Goal: Use online tool/utility: Utilize a website feature to perform a specific function

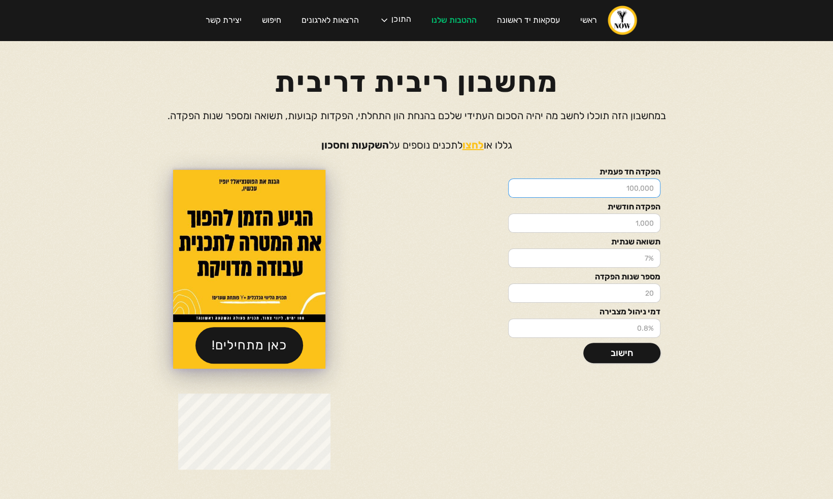
click at [635, 188] on input "הפקדה חד פעמית" at bounding box center [584, 188] width 152 height 19
drag, startPoint x: 614, startPoint y: 187, endPoint x: 688, endPoint y: 195, distance: 75.0
click at [688, 195] on div "הפקדה חד פעמית הפקדה חודשית תשואה שנתית מספר שנות הפקדה דמי ניהול מצבירה חישוב …" at bounding box center [416, 269] width 609 height 203
drag, startPoint x: 656, startPoint y: 182, endPoint x: 614, endPoint y: 182, distance: 41.6
click at [614, 182] on input "הפקדה חד פעמית" at bounding box center [584, 188] width 152 height 19
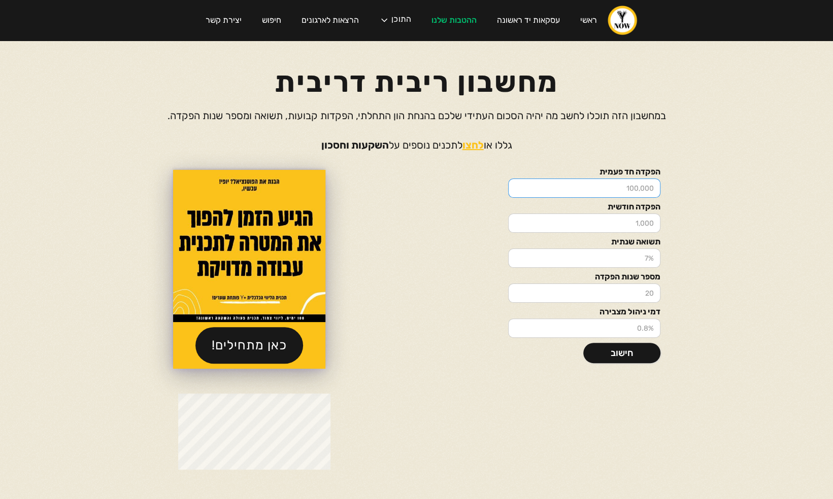
type input "5"
click at [614, 182] on input "5" at bounding box center [584, 188] width 152 height 19
click at [595, 201] on form "הפקדה חד פעמית הפקדה חודשית תשואה שנתית מספר שנות הפקדה דמי ניהול מצבירה" at bounding box center [584, 253] width 152 height 170
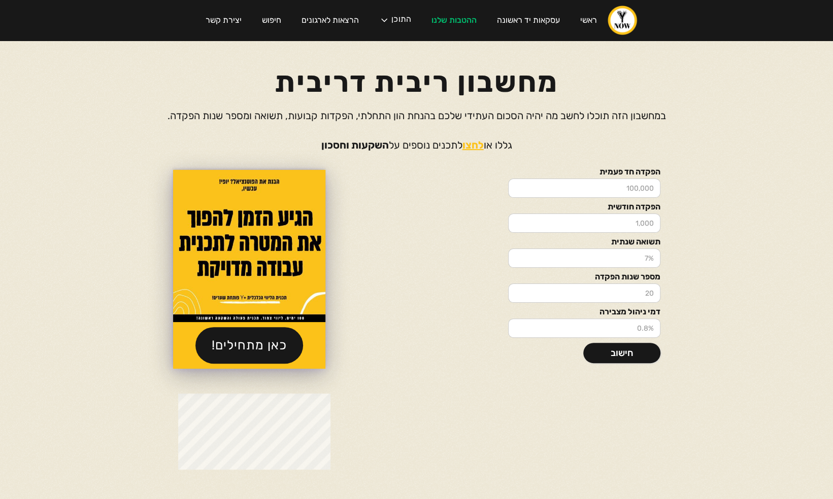
click at [595, 201] on form "הפקדה חד פעמית הפקדה חודשית תשואה שנתית מספר שנות הפקדה דמי ניהול מצבירה" at bounding box center [584, 253] width 152 height 170
drag, startPoint x: 595, startPoint y: 201, endPoint x: 576, endPoint y: 190, distance: 21.4
click at [576, 190] on input "הפקדה חד פעמית" at bounding box center [584, 188] width 152 height 19
type input "1000"
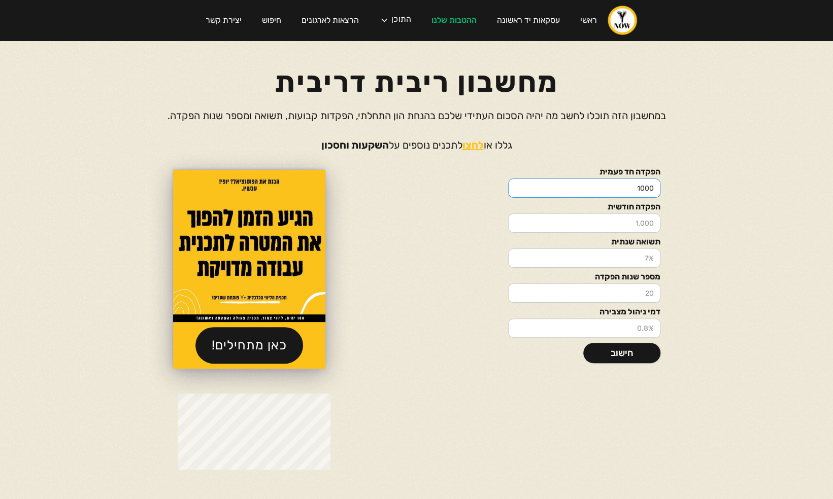
drag, startPoint x: 621, startPoint y: 188, endPoint x: 661, endPoint y: 189, distance: 39.6
click at [661, 189] on div "הפקדה חד פעמית 1000 הפקדה חודשית תשואה שנתית מספר שנות הפקדה דמי ניהול מצבירה ח…" at bounding box center [416, 269] width 609 height 203
click at [633, 187] on input "הפקדה חד פעמית" at bounding box center [584, 188] width 152 height 19
type input "5000"
click at [629, 227] on input "הפקדה חודשית" at bounding box center [584, 223] width 152 height 19
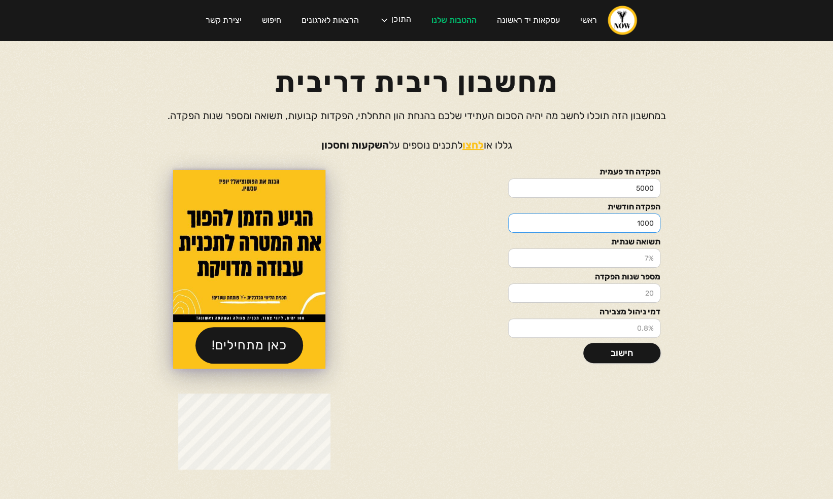
type input "1000"
drag, startPoint x: 635, startPoint y: 291, endPoint x: 668, endPoint y: 297, distance: 33.0
click at [668, 297] on div "הפקדה חד פעמית 5000 הפקדה חודשית 1000 תשואה שנתית מספר שנות הפקדה דמי ניהול מצב…" at bounding box center [416, 269] width 609 height 203
type input "1"
click at [587, 329] on input "דמי ניהול מצבירה" at bounding box center [584, 328] width 152 height 19
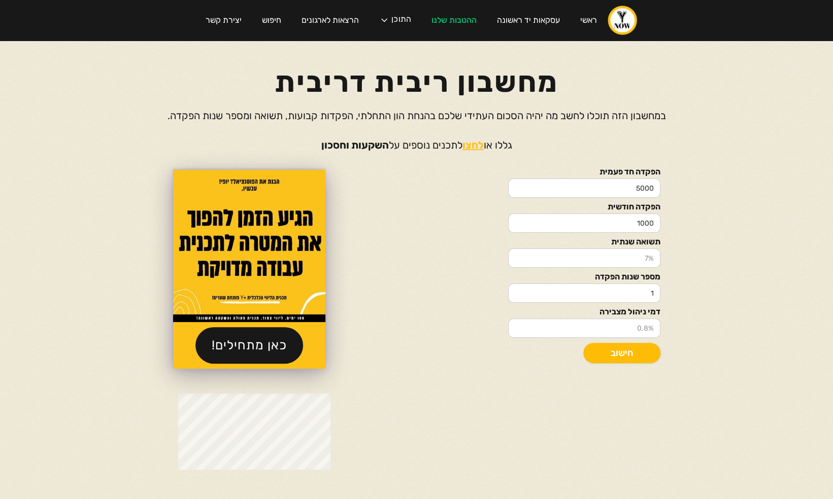
click at [614, 354] on link "חישוב" at bounding box center [621, 353] width 77 height 20
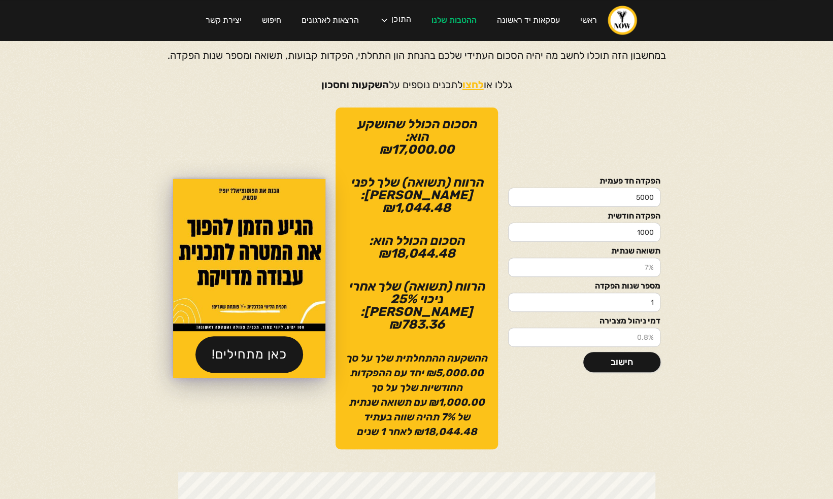
scroll to position [61, 0]
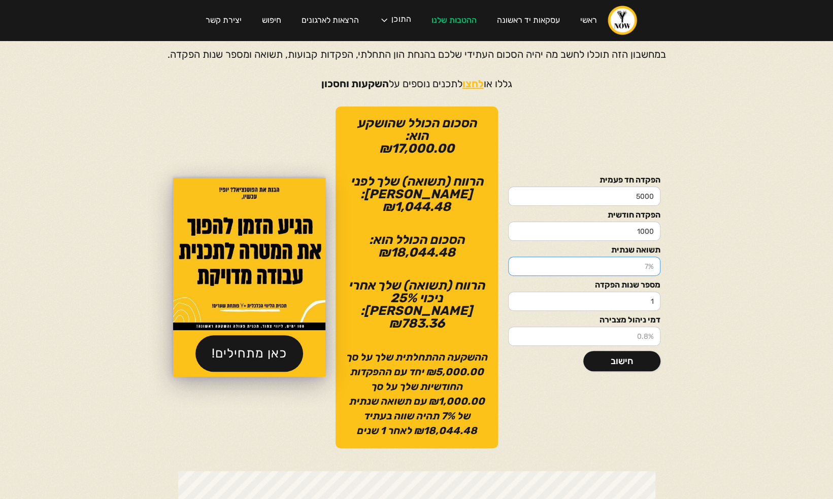
click at [626, 257] on input "תשואה שנתית" at bounding box center [584, 266] width 152 height 19
type input "1"
click at [516, 258] on input "1" at bounding box center [584, 266] width 152 height 19
click at [573, 260] on input "1" at bounding box center [584, 266] width 152 height 19
drag, startPoint x: 573, startPoint y: 260, endPoint x: 707, endPoint y: 265, distance: 134.1
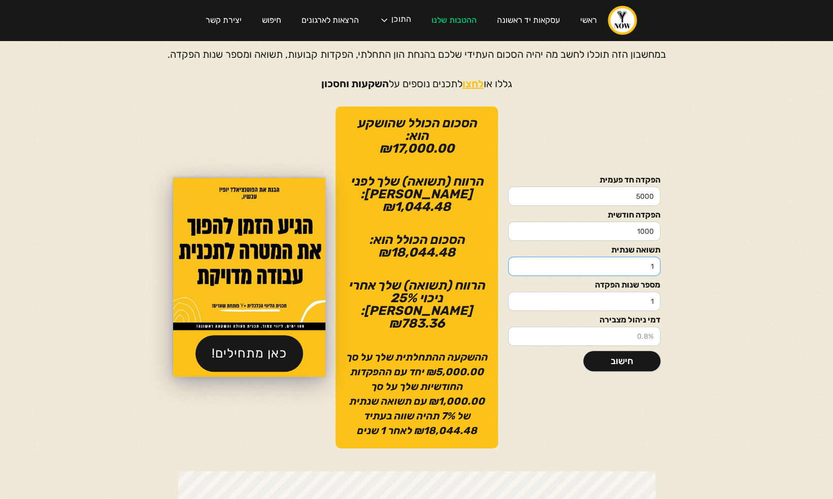
click at [707, 265] on div "הפקדה חד פעמית 5000 הפקדה חודשית 1000 תשואה שנתית 1 מספר שנות הפקדה 1 דמי ניהול…" at bounding box center [416, 278] width 609 height 342
click at [650, 332] on input "דמי ניהול מצבירה" at bounding box center [584, 336] width 152 height 19
